Goal: Entertainment & Leisure: Browse casually

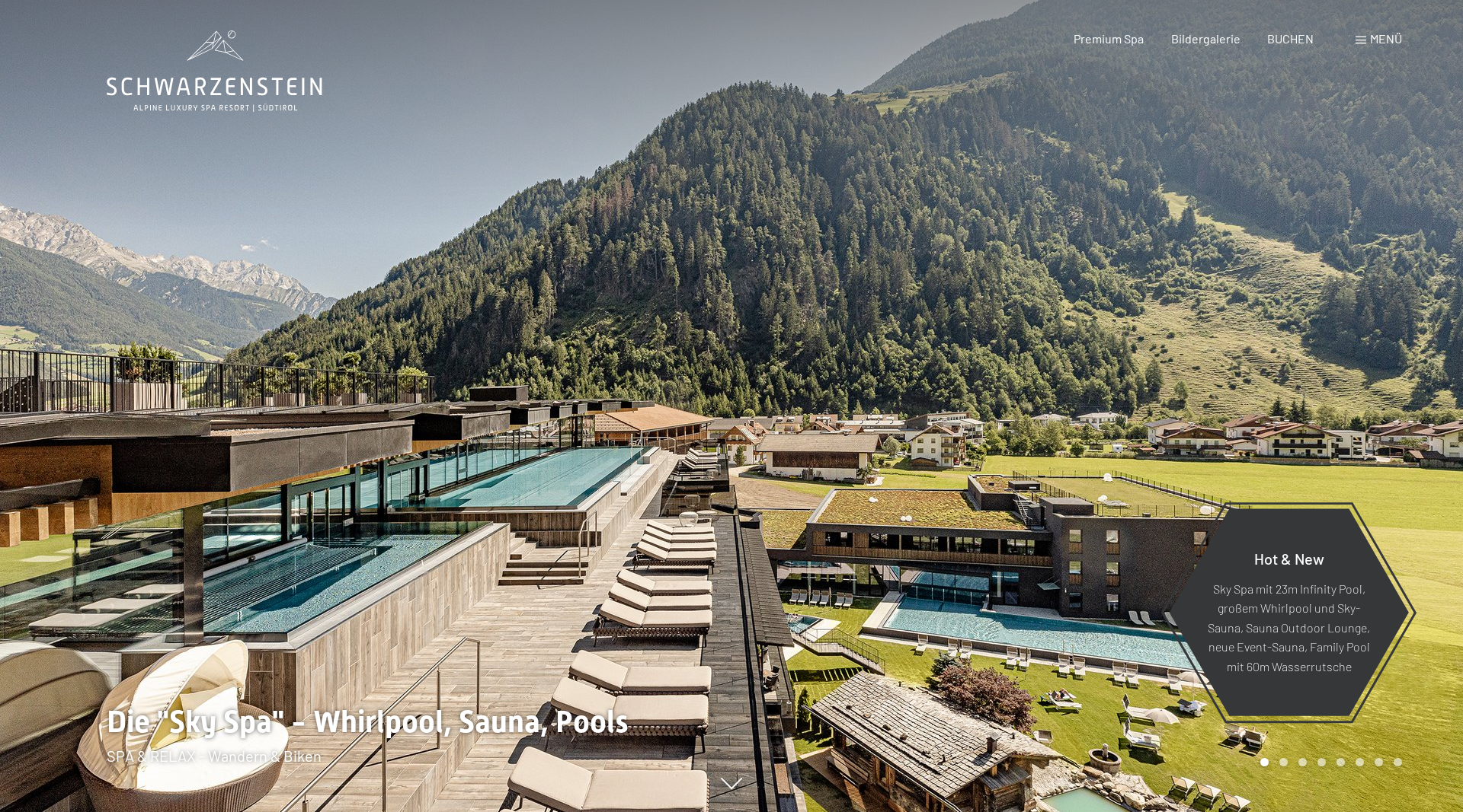
click at [1371, 41] on span "Menü" at bounding box center [1385, 38] width 32 height 15
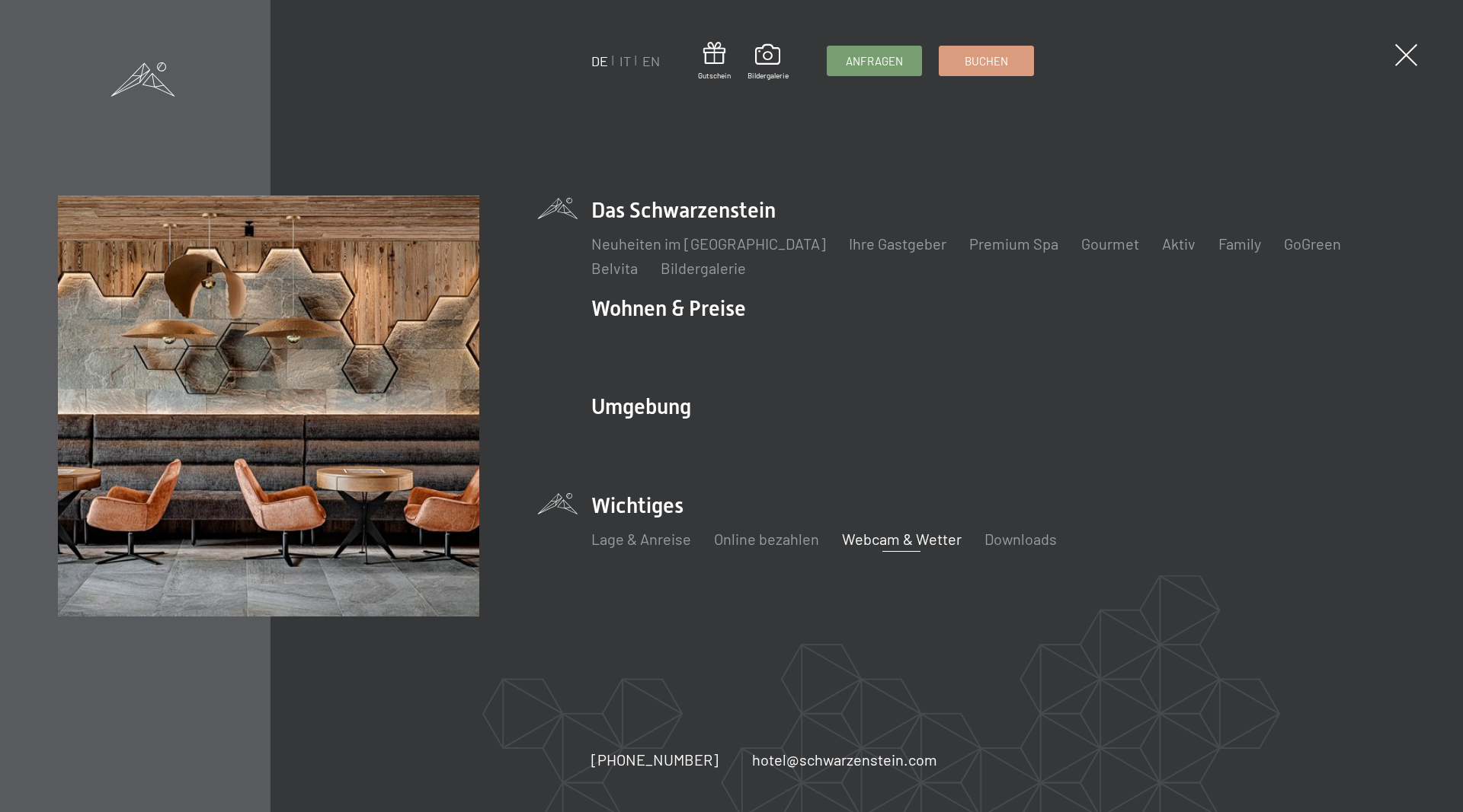
click at [861, 540] on link "Webcam & Wetter" at bounding box center [901, 539] width 120 height 18
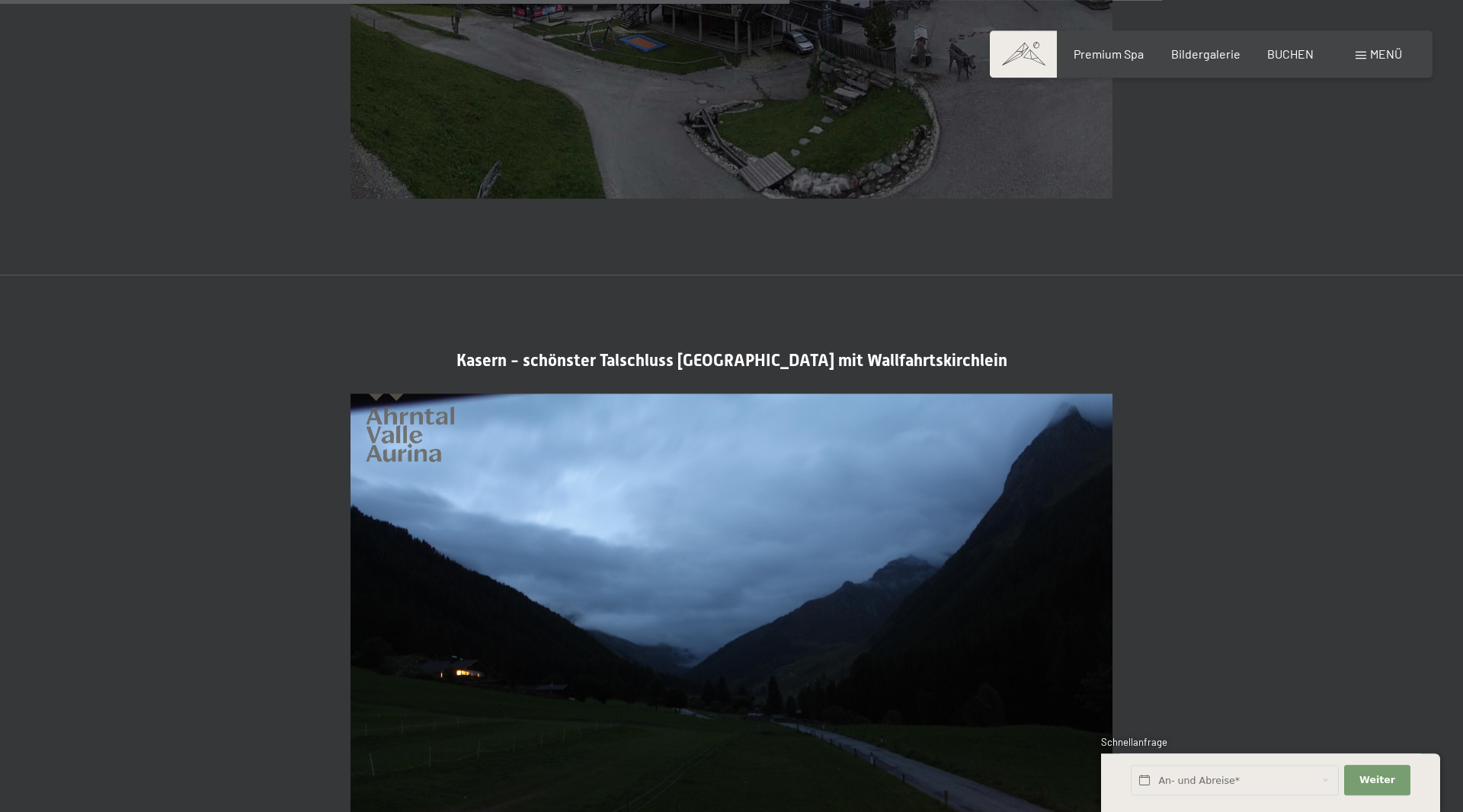
scroll to position [2796, 0]
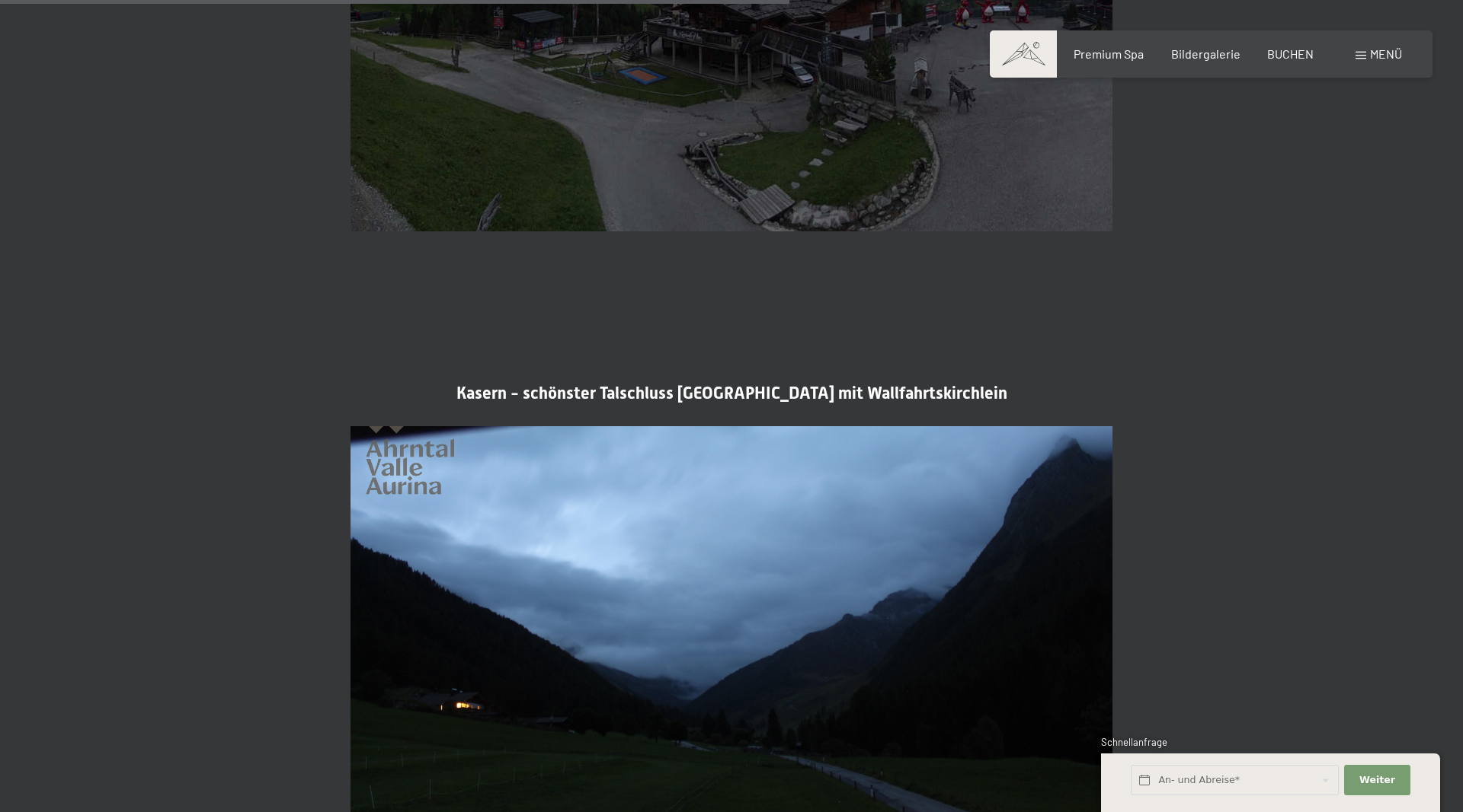
click at [1370, 60] on span "Menü" at bounding box center [1385, 53] width 32 height 15
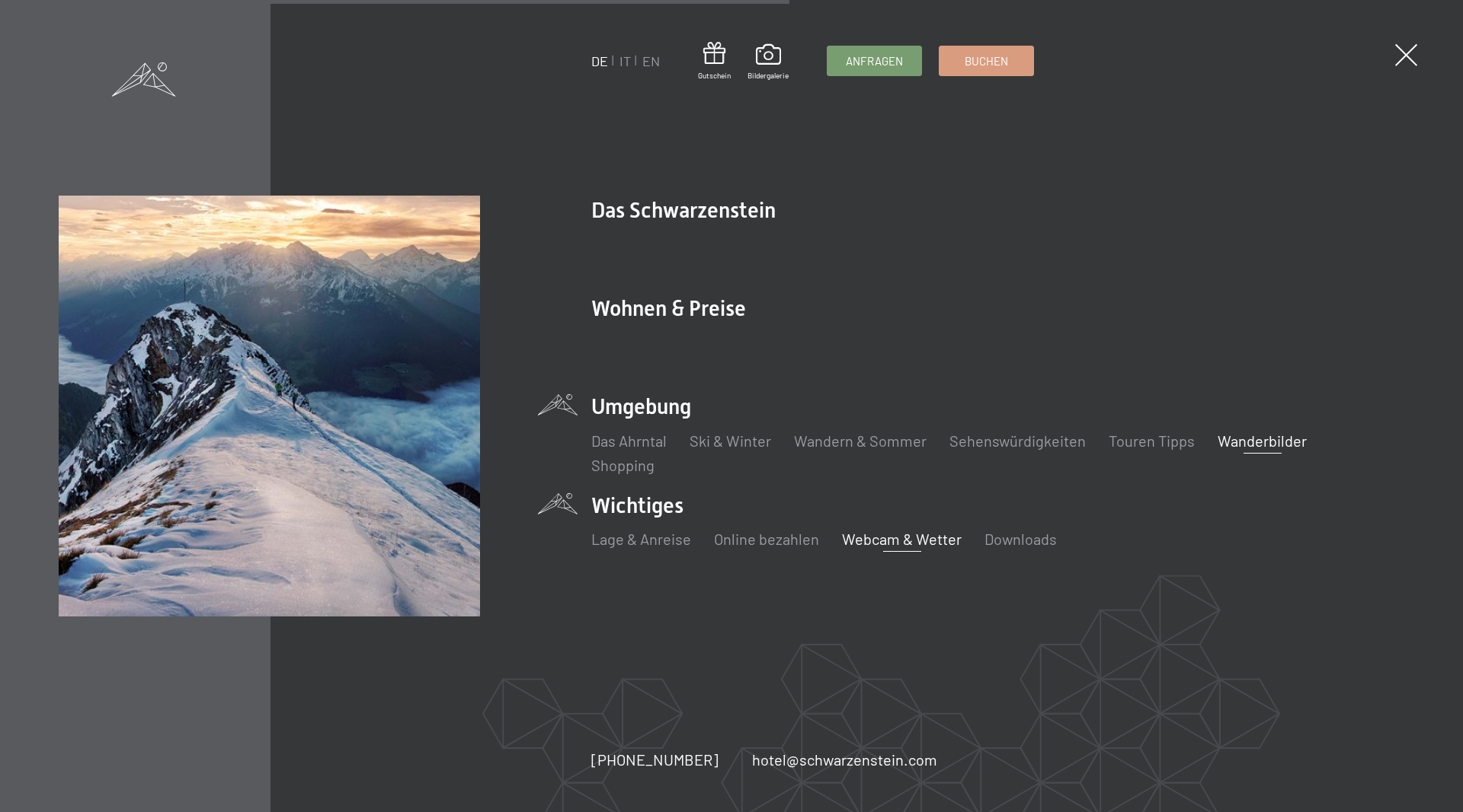
click at [1239, 438] on link "Wanderbilder" at bounding box center [1262, 440] width 89 height 18
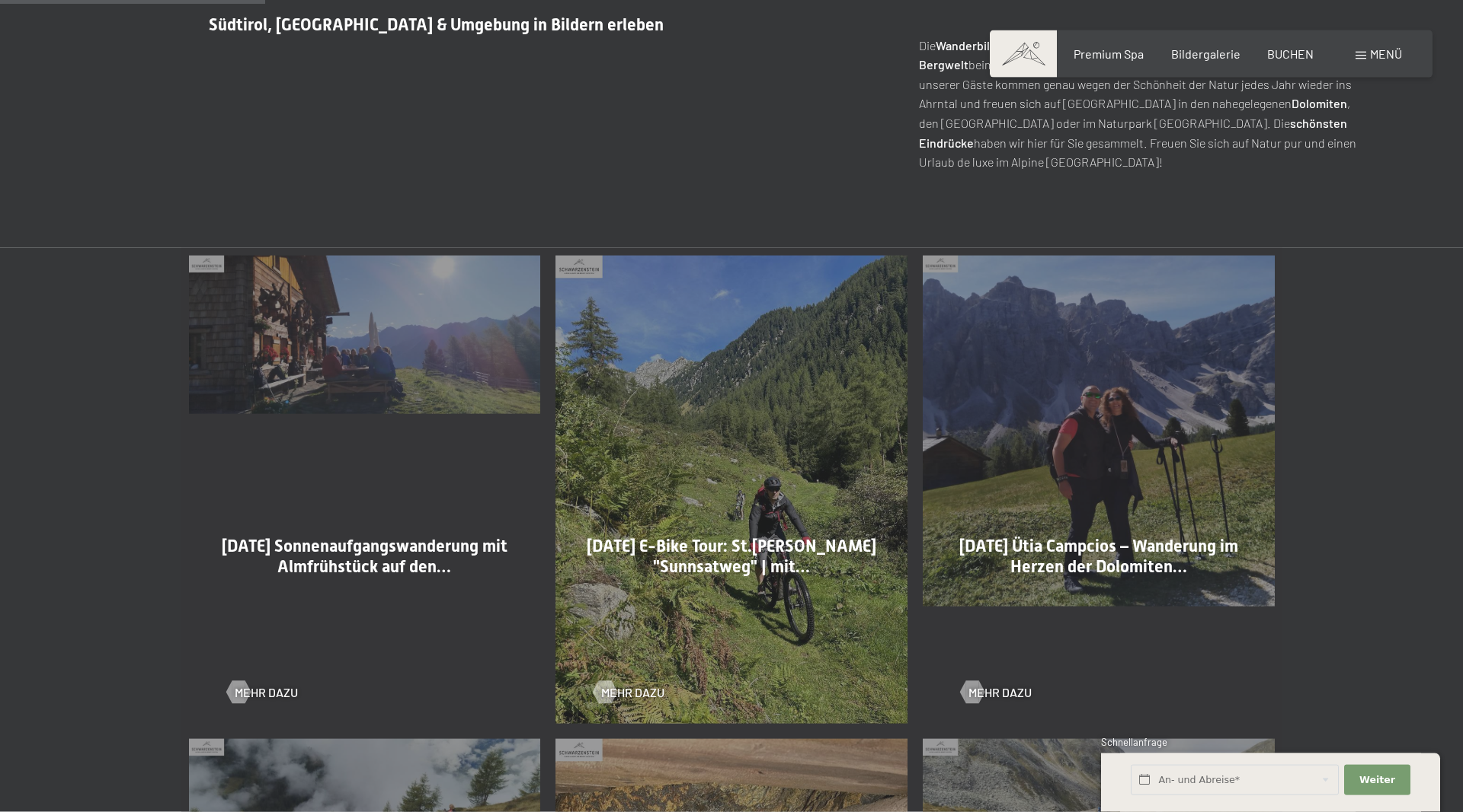
scroll to position [932, 0]
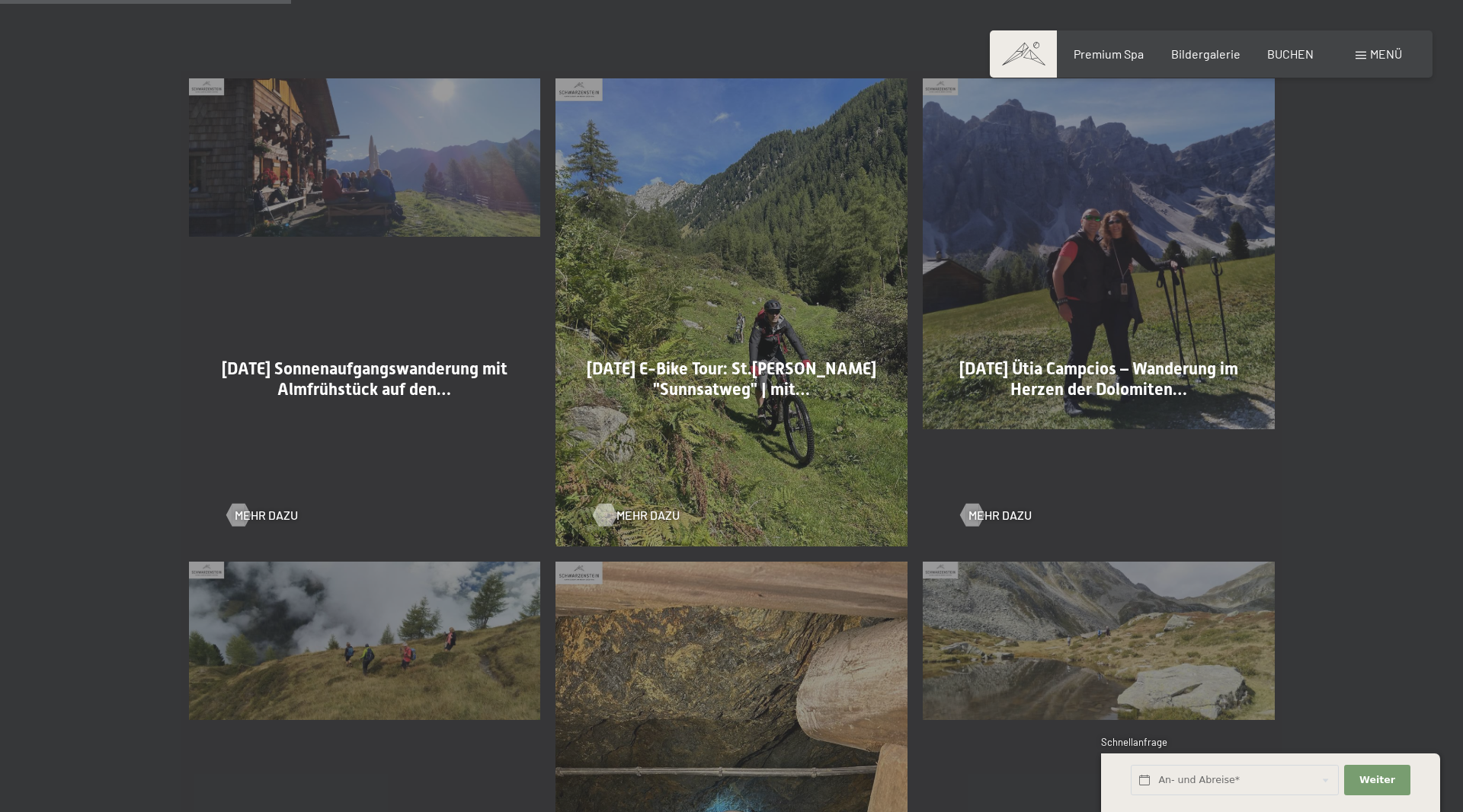
click at [632, 519] on span "Mehr dazu" at bounding box center [648, 514] width 63 height 17
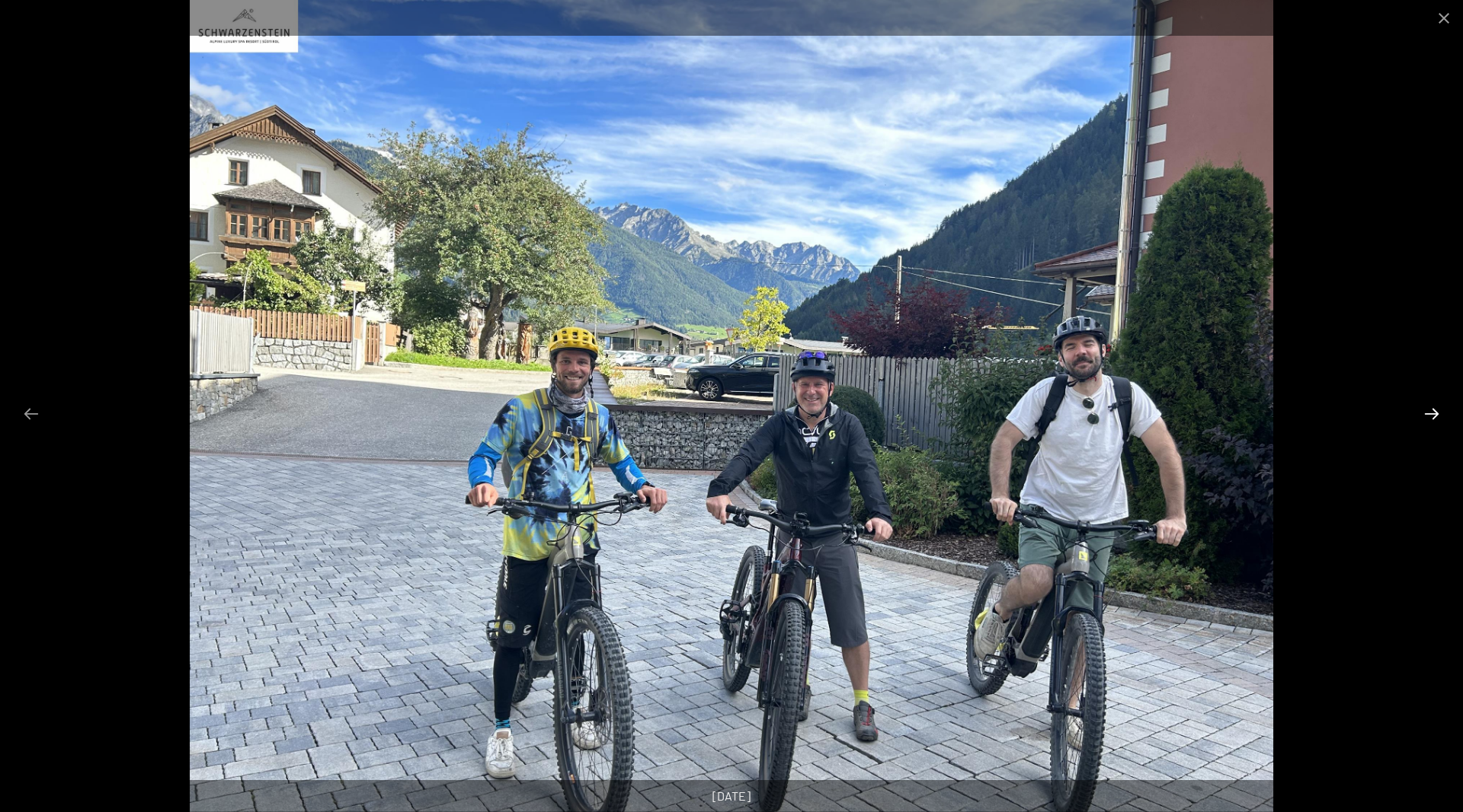
click at [1428, 418] on button "Next slide" at bounding box center [1431, 414] width 32 height 30
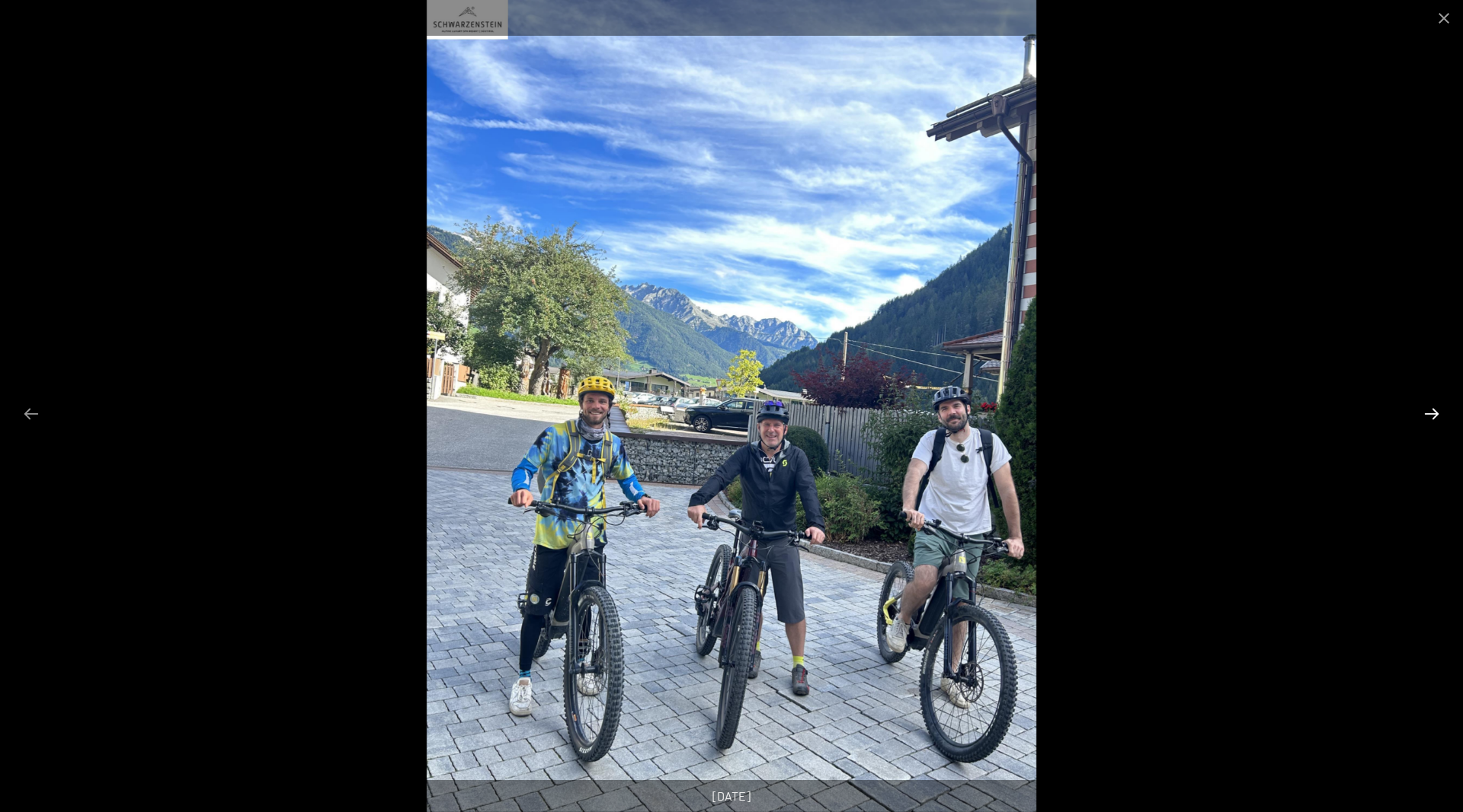
click at [1428, 418] on button "Next slide" at bounding box center [1431, 414] width 32 height 30
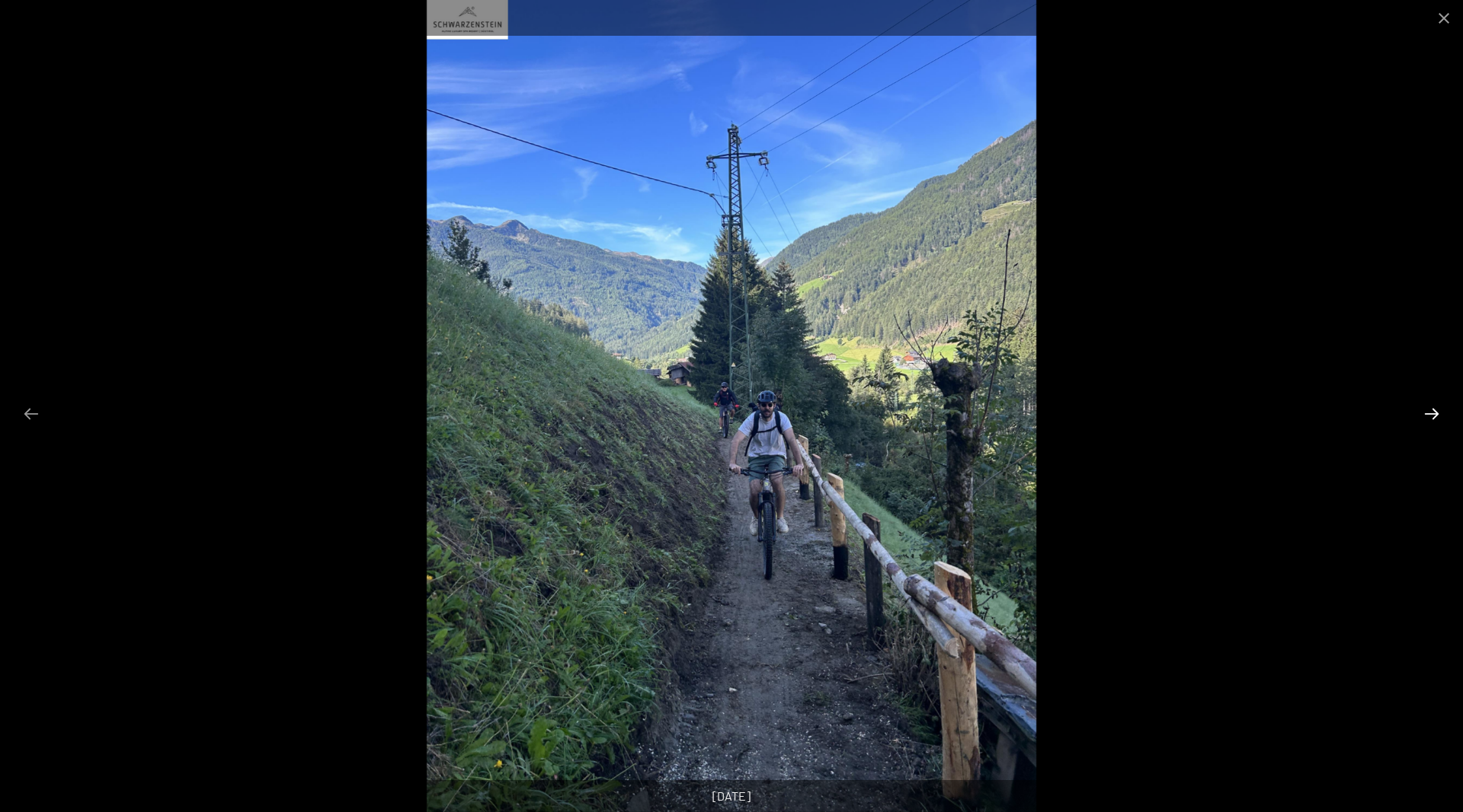
click at [1428, 418] on button "Next slide" at bounding box center [1431, 414] width 32 height 30
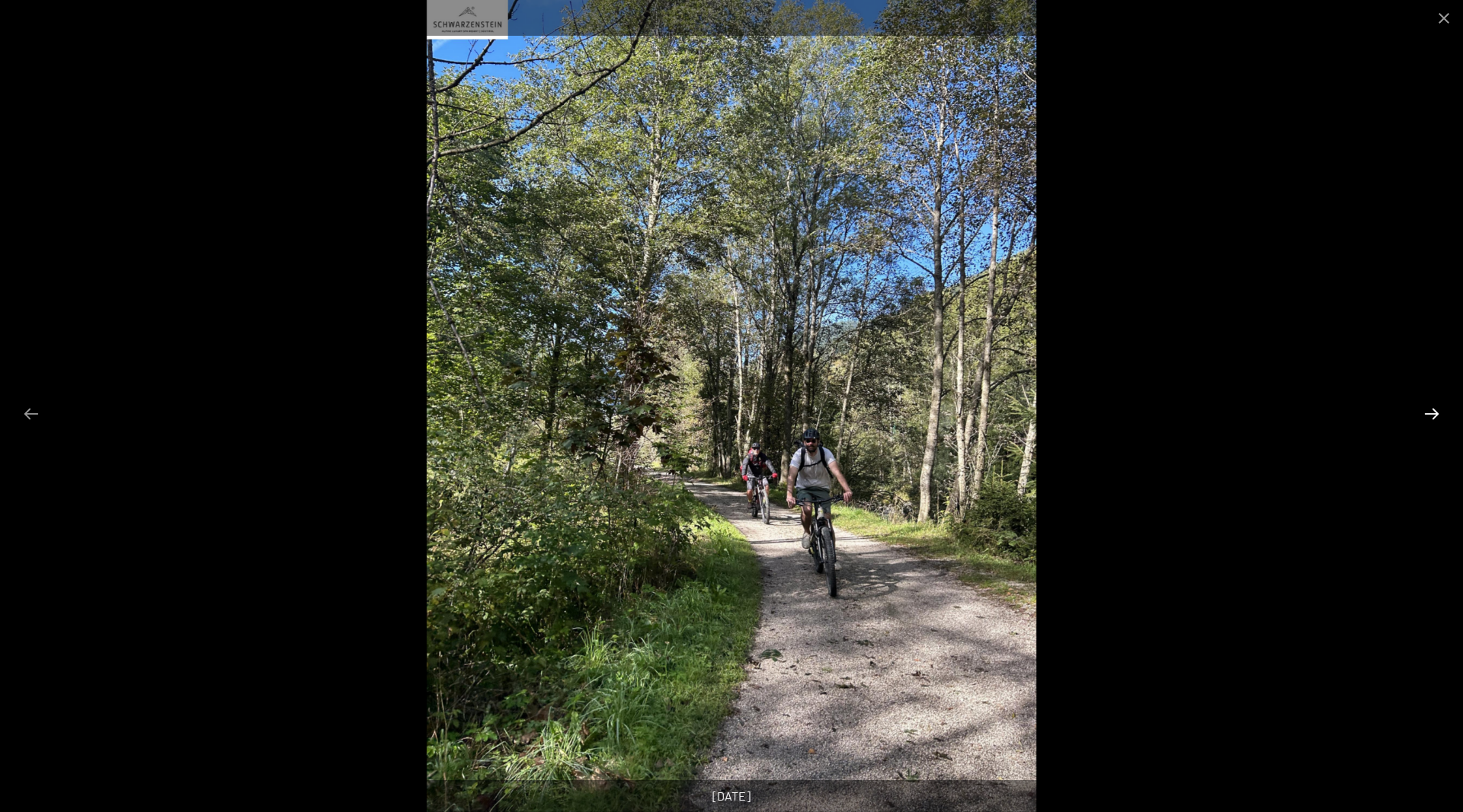
click at [1428, 418] on button "Next slide" at bounding box center [1431, 414] width 32 height 30
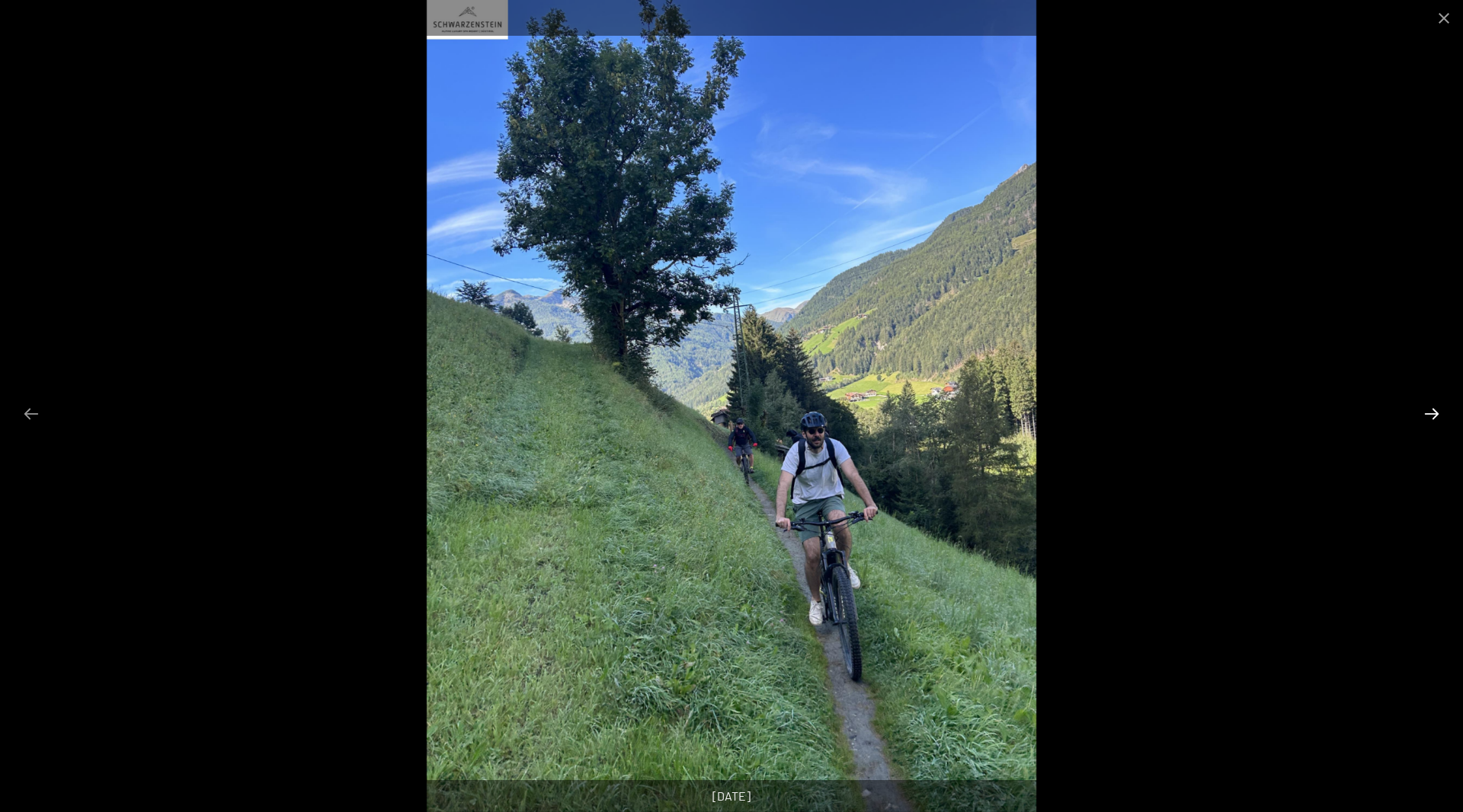
click at [1428, 418] on button "Next slide" at bounding box center [1431, 414] width 32 height 30
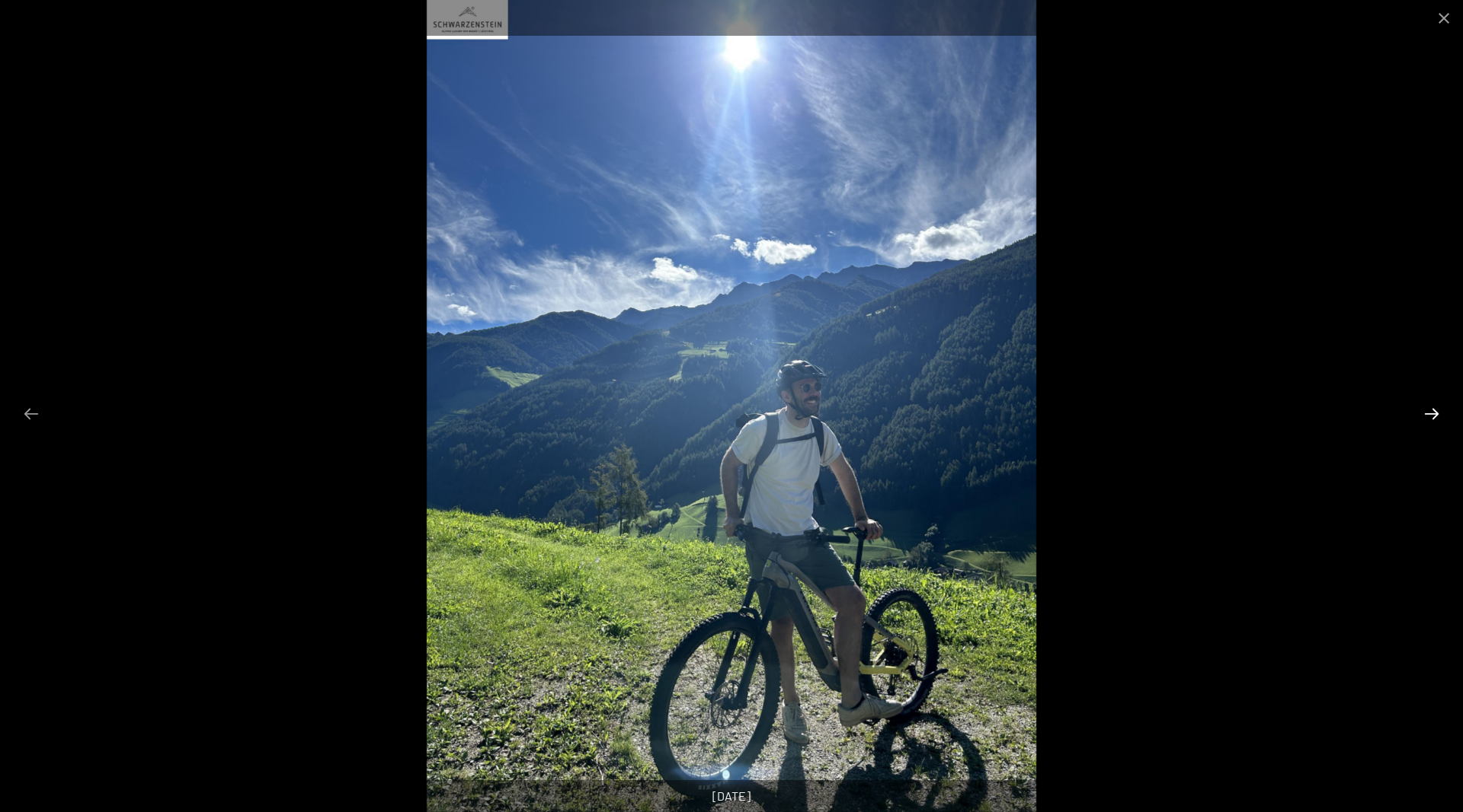
click at [1428, 418] on button "Next slide" at bounding box center [1431, 414] width 32 height 30
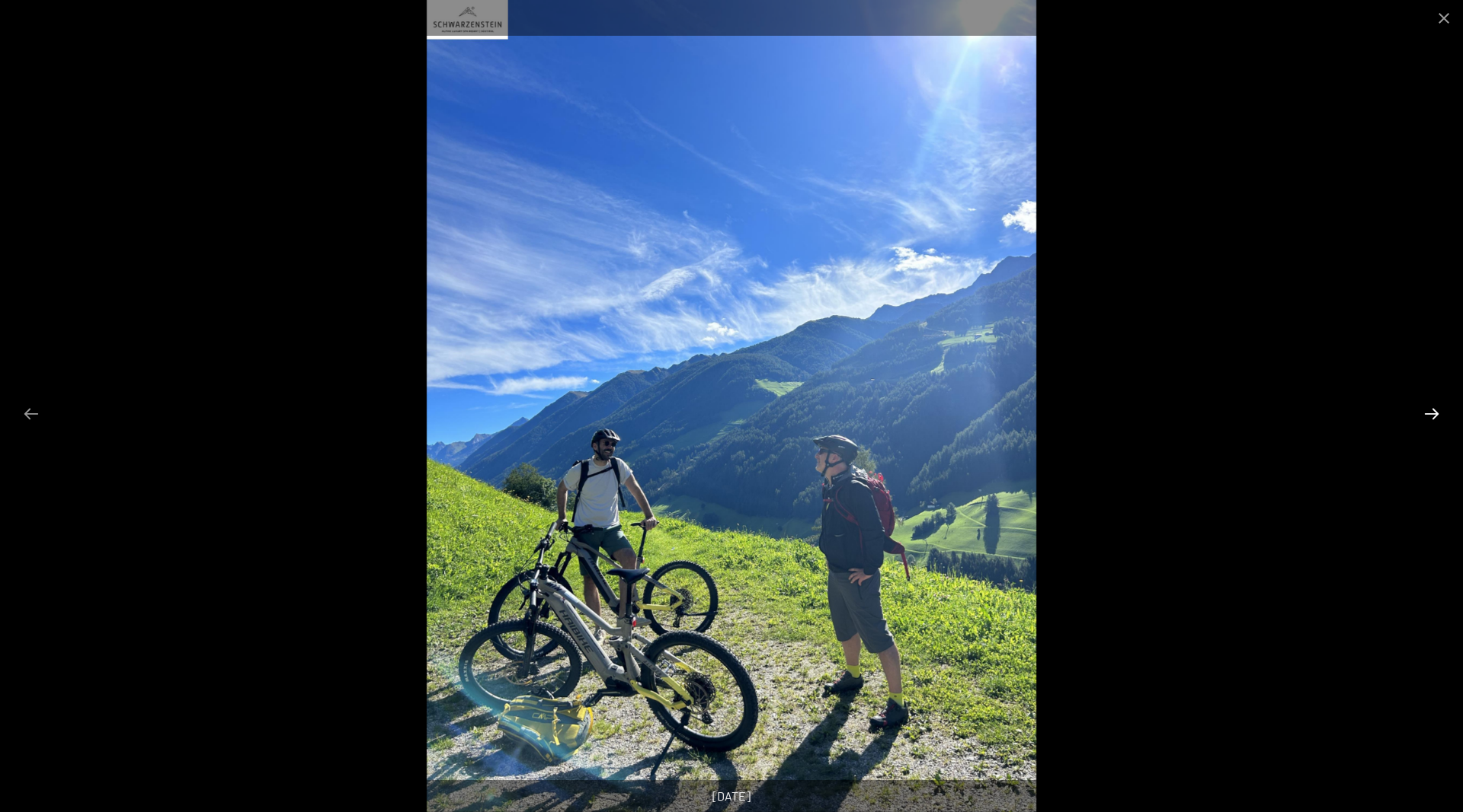
click at [1428, 418] on button "Next slide" at bounding box center [1431, 414] width 32 height 30
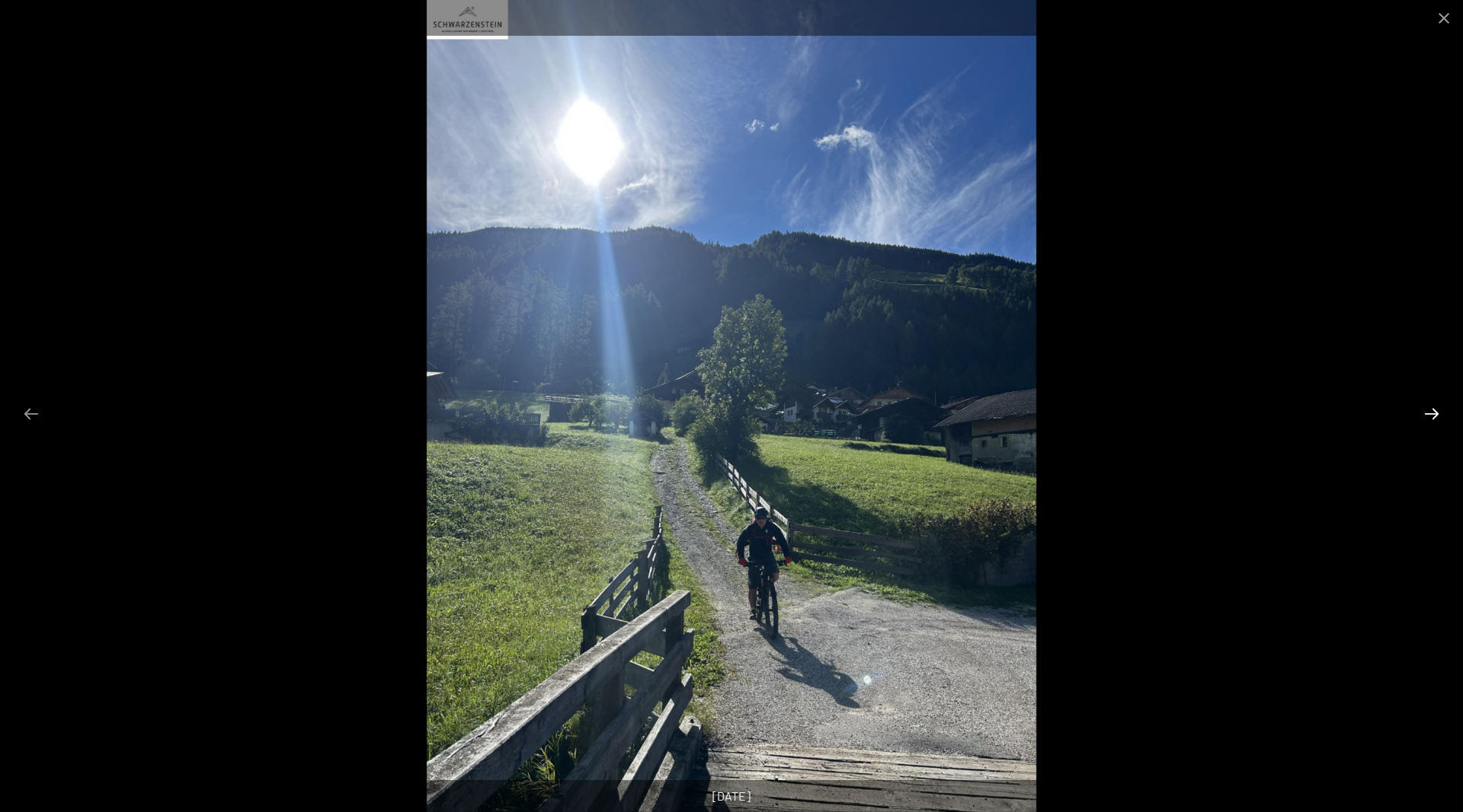
click at [1431, 417] on button "Next slide" at bounding box center [1431, 414] width 32 height 30
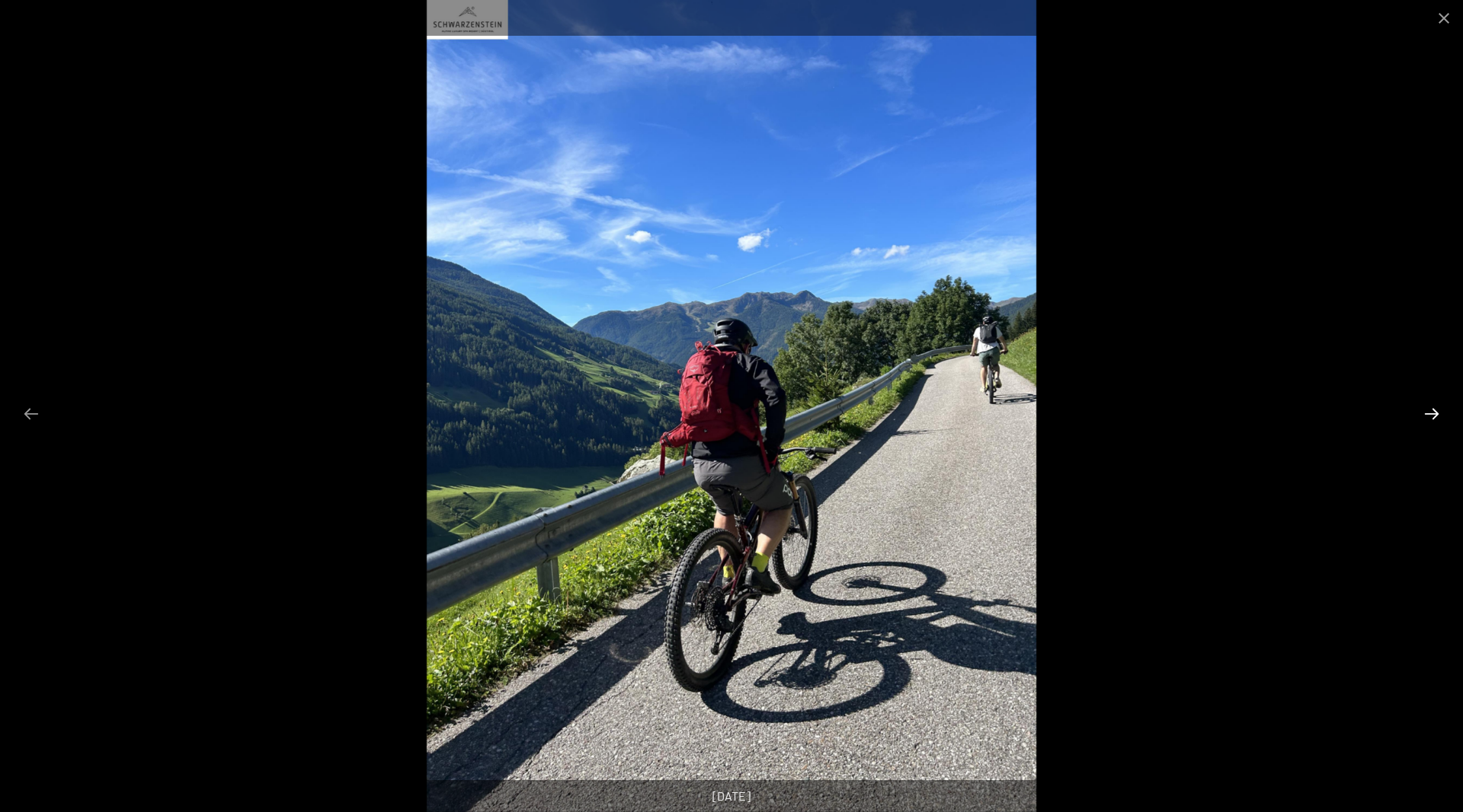
click at [1437, 415] on button "Next slide" at bounding box center [1431, 414] width 32 height 30
